Goal: Complete application form: Complete application form

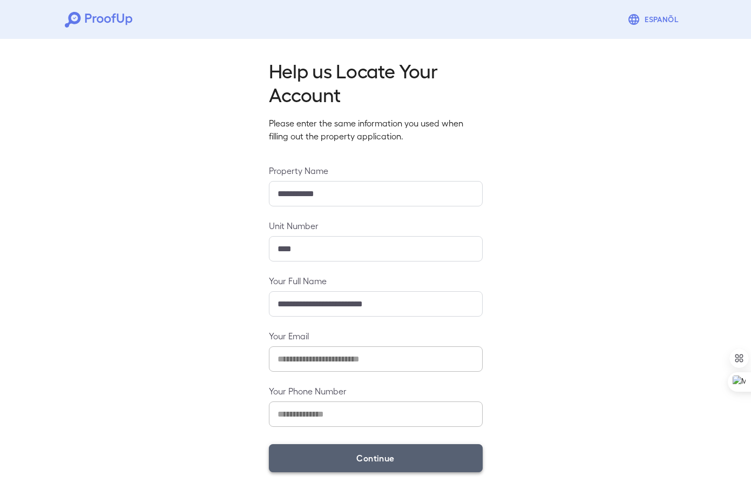
click at [360, 446] on button "Continue" at bounding box center [376, 458] width 214 height 28
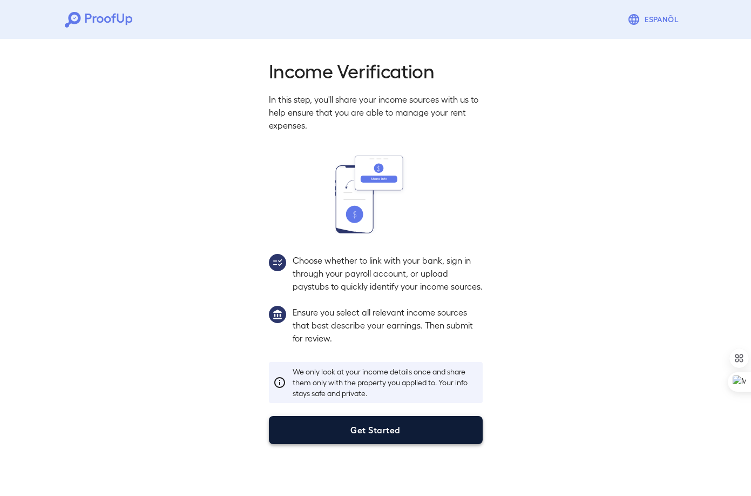
click at [379, 441] on button "Get Started" at bounding box center [376, 430] width 214 height 28
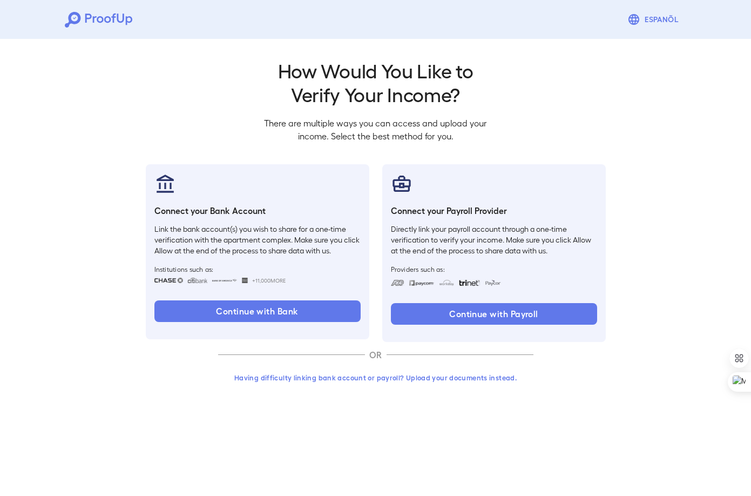
click at [425, 378] on button "Having difficulty linking bank account or payroll? Upload your documents instea…" at bounding box center [375, 377] width 315 height 19
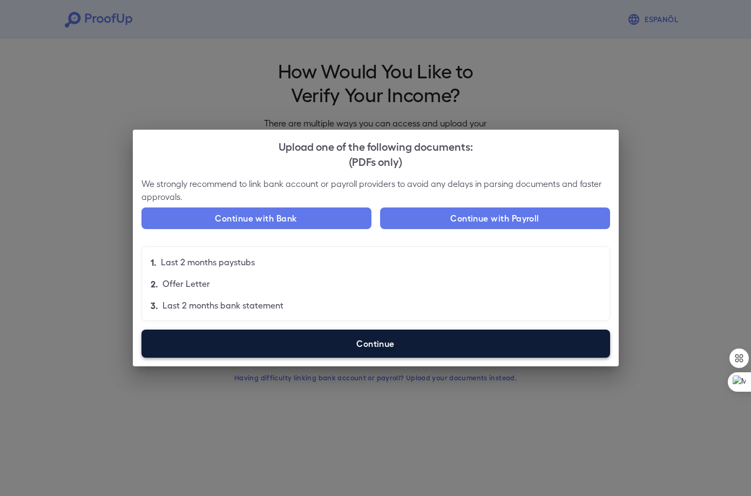
click at [370, 343] on label "Continue" at bounding box center [375, 343] width 469 height 28
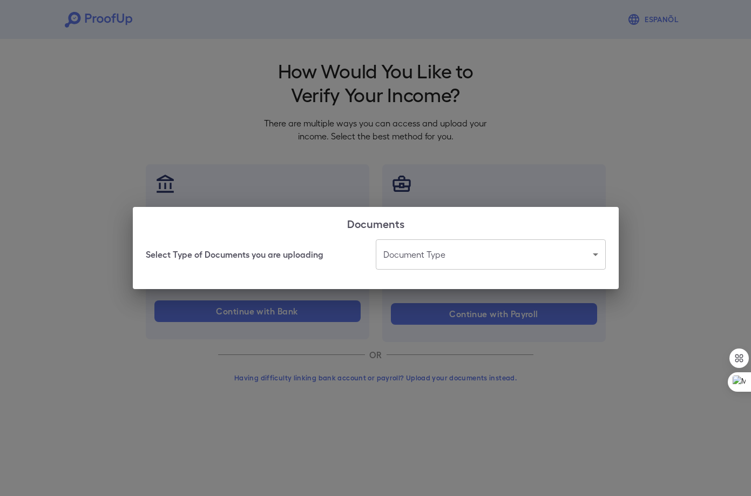
click at [408, 254] on body "Espanõl Go back How Would You Like to Verify Your Income? There are multiple wa…" at bounding box center [375, 206] width 751 height 412
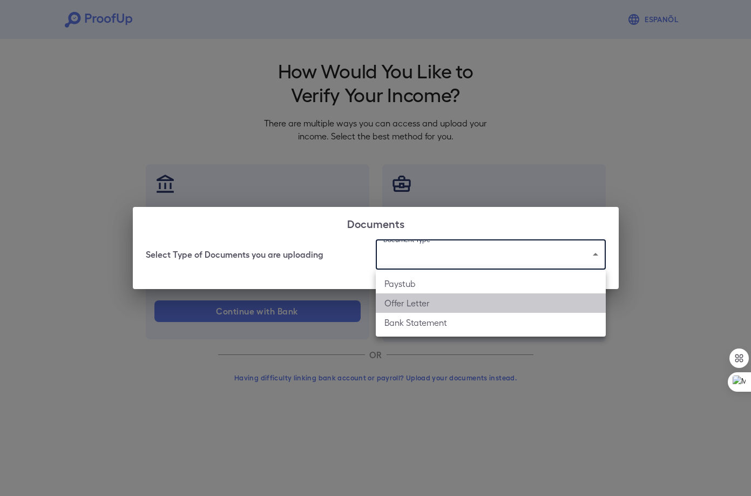
click at [431, 302] on li "Offer Letter" at bounding box center [491, 302] width 230 height 19
type input "**********"
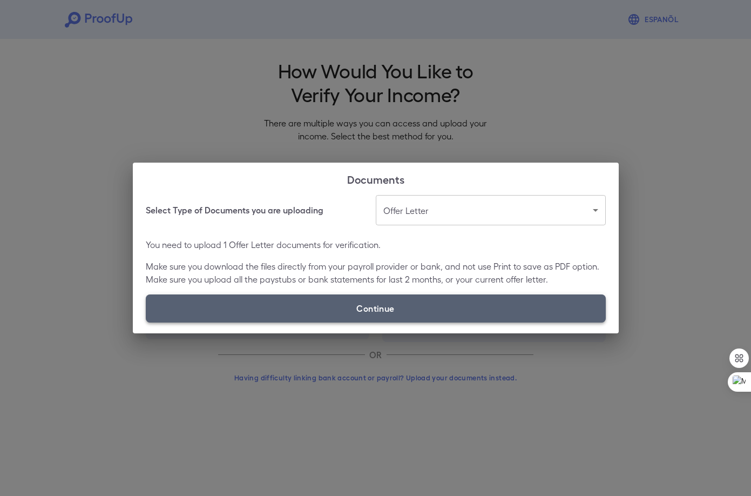
click at [391, 302] on label "Continue" at bounding box center [376, 308] width 460 height 28
click at [146, 322] on input "Continue" at bounding box center [146, 322] width 1 height 1
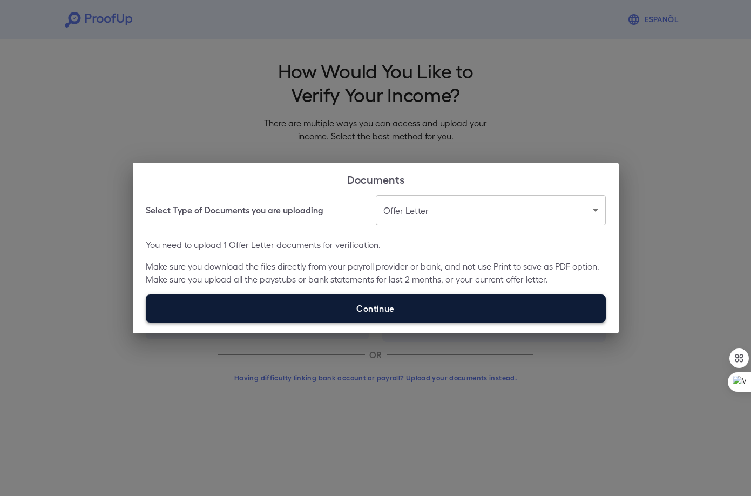
click at [404, 304] on label "Continue" at bounding box center [376, 308] width 460 height 28
click at [146, 322] on input "Continue" at bounding box center [146, 322] width 1 height 1
type input "**********"
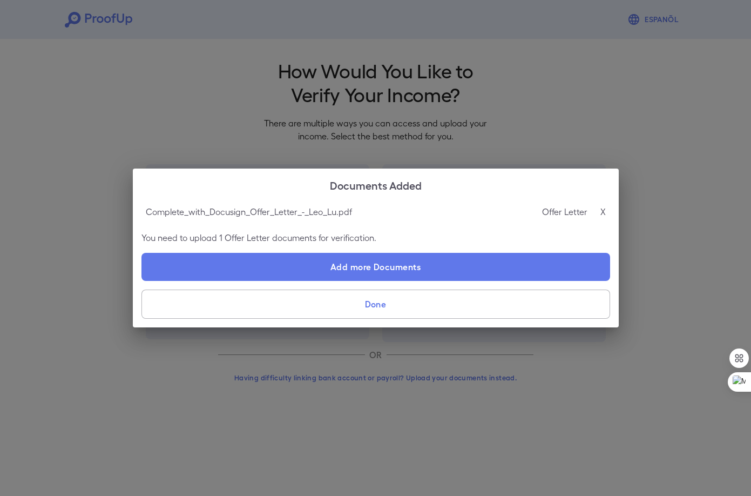
click at [447, 309] on button "Done" at bounding box center [375, 303] width 469 height 29
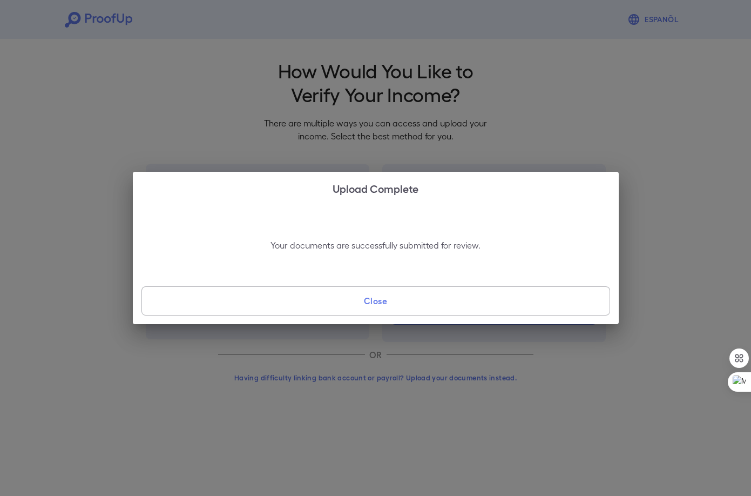
click at [424, 300] on button "Close" at bounding box center [375, 300] width 469 height 29
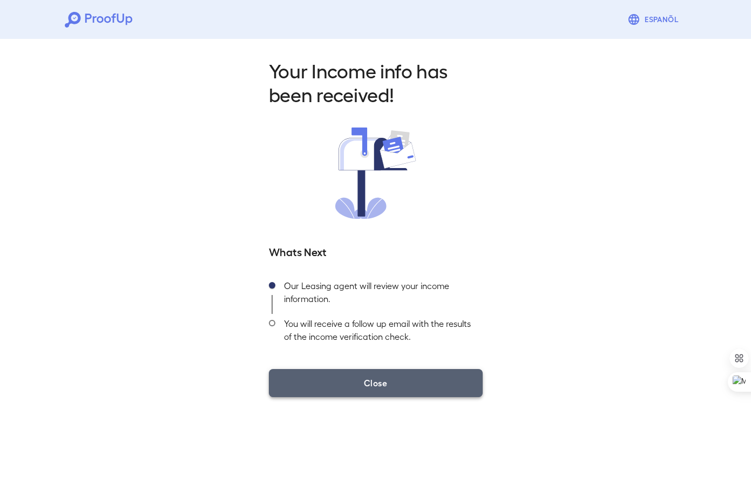
click at [411, 378] on button "Close" at bounding box center [376, 383] width 214 height 28
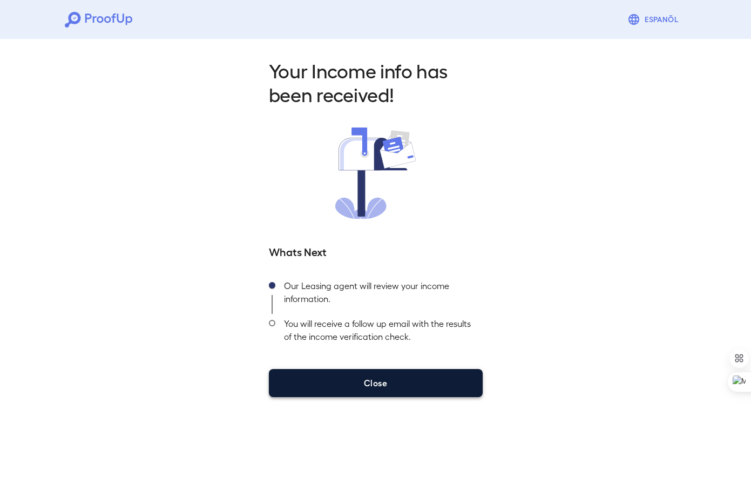
click at [385, 382] on button "Close" at bounding box center [376, 383] width 214 height 28
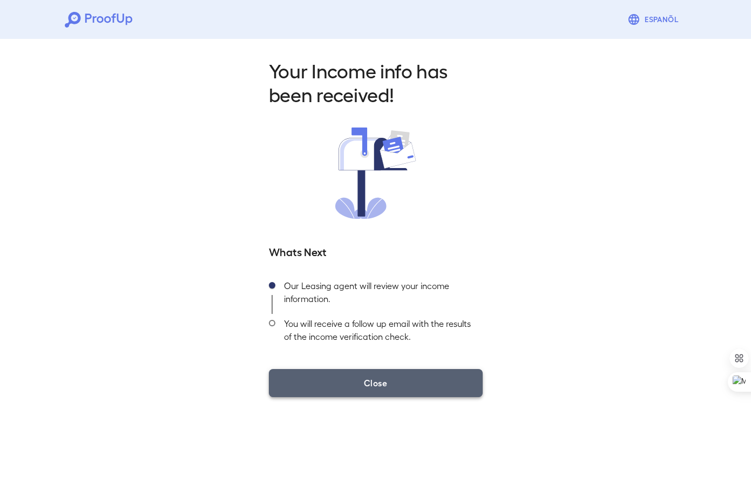
click at [391, 373] on button "Close" at bounding box center [376, 383] width 214 height 28
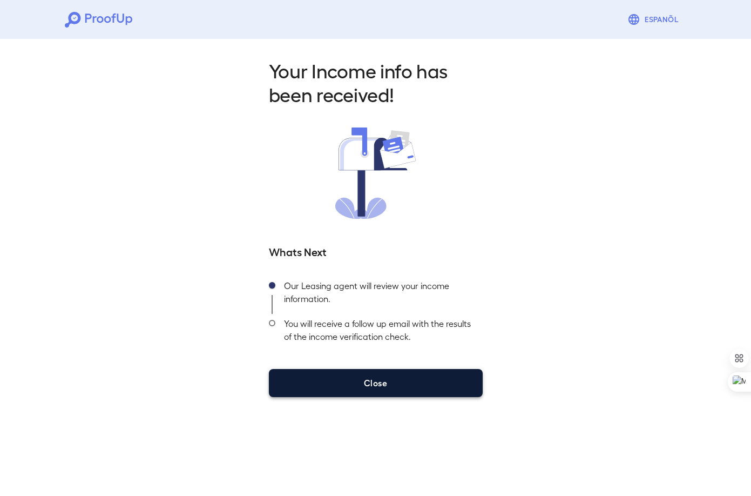
click at [414, 375] on button "Close" at bounding box center [376, 383] width 214 height 28
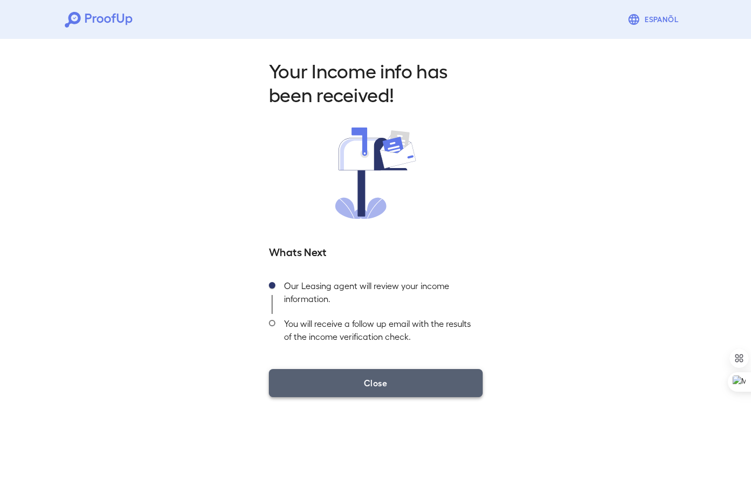
click at [414, 375] on button "Close" at bounding box center [376, 383] width 214 height 28
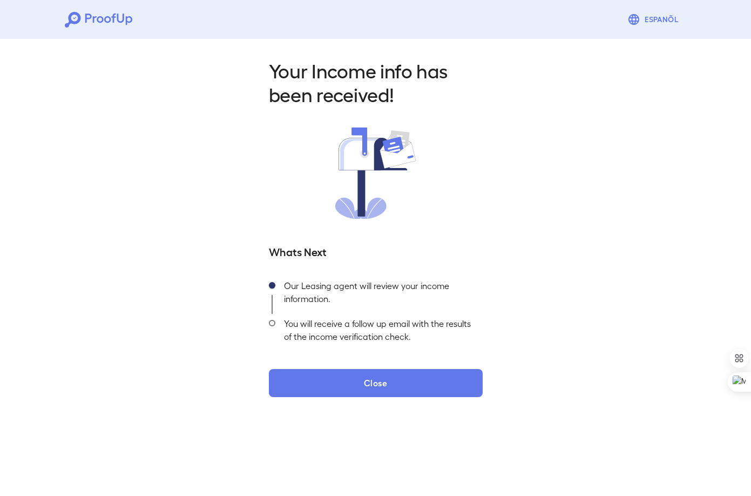
click at [114, 24] on icon at bounding box center [98, 20] width 67 height 16
click at [116, 13] on icon at bounding box center [98, 20] width 67 height 16
